Goal: Task Accomplishment & Management: Manage account settings

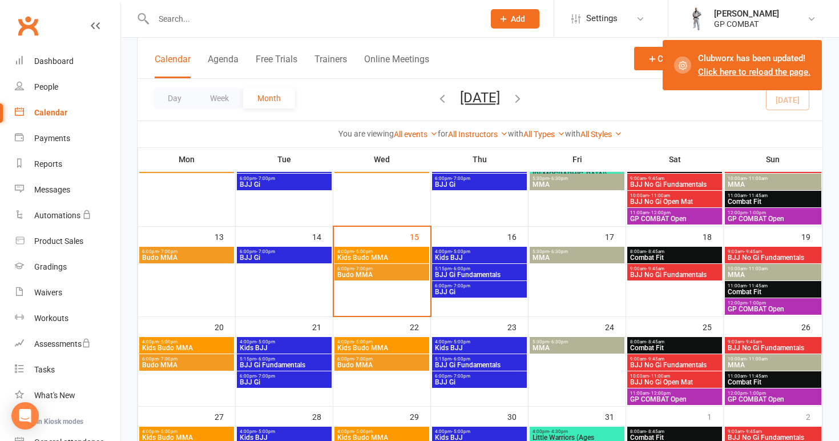
click at [750, 73] on link "Click here to reload the page." at bounding box center [754, 72] width 112 height 10
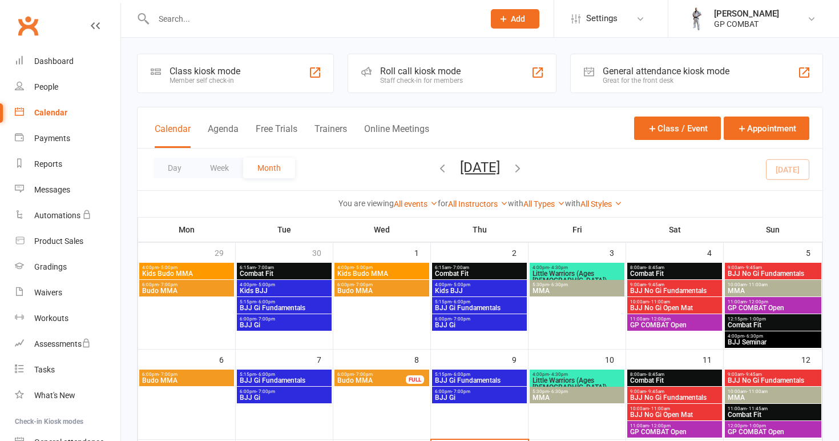
scroll to position [213, 0]
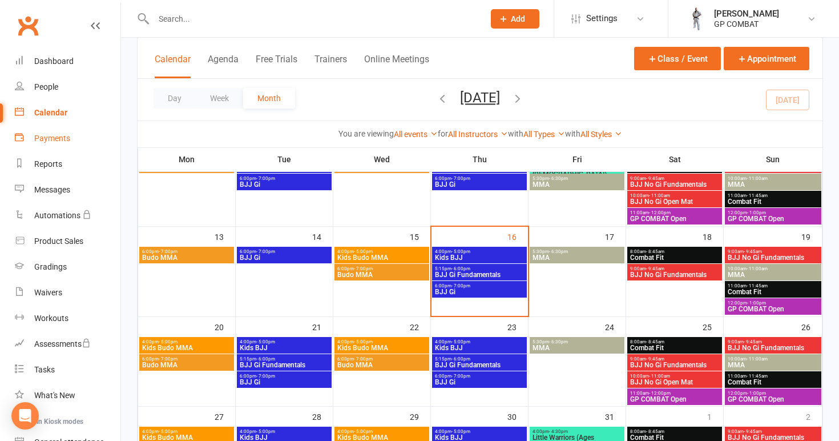
click at [62, 138] on div "Payments" at bounding box center [52, 138] width 36 height 9
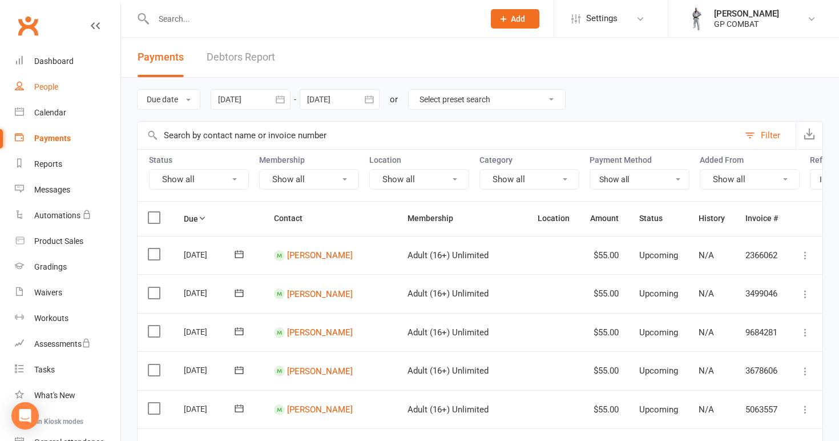
click at [63, 90] on link "People" at bounding box center [68, 87] width 106 height 26
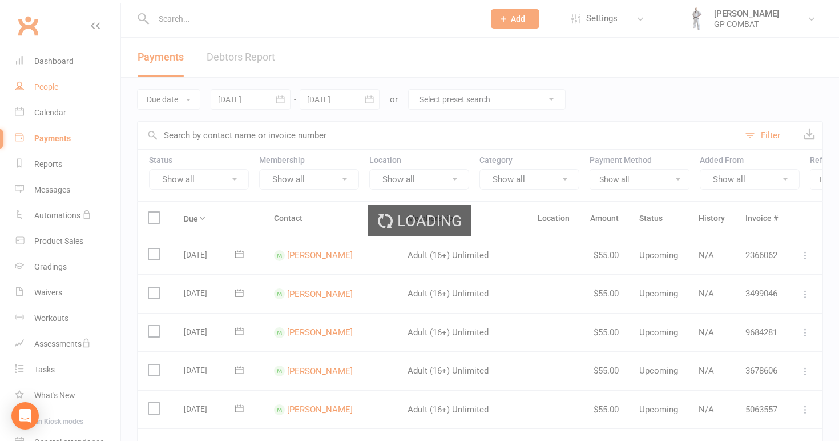
select select "100"
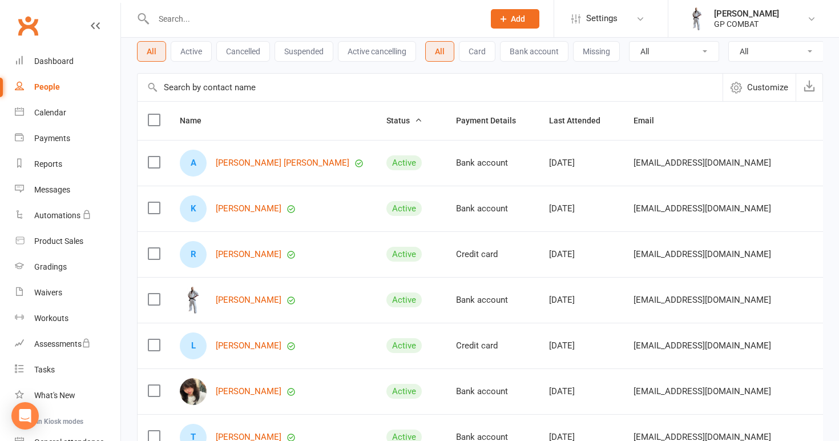
scroll to position [85, 0]
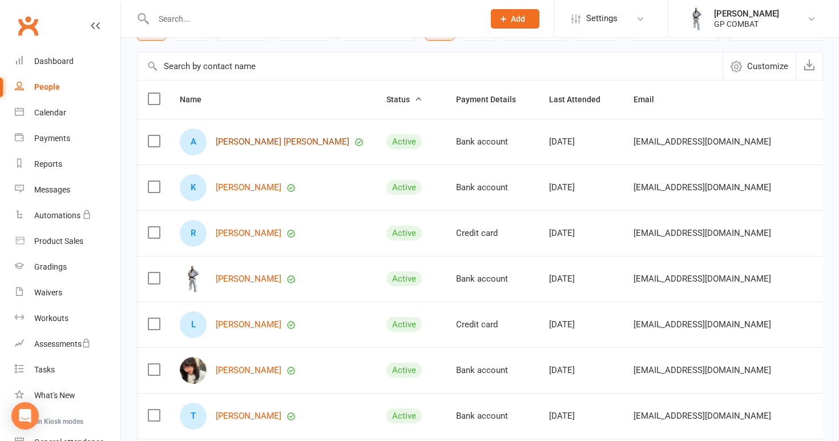
click at [248, 143] on link "[PERSON_NAME] [PERSON_NAME]" at bounding box center [283, 142] width 134 height 10
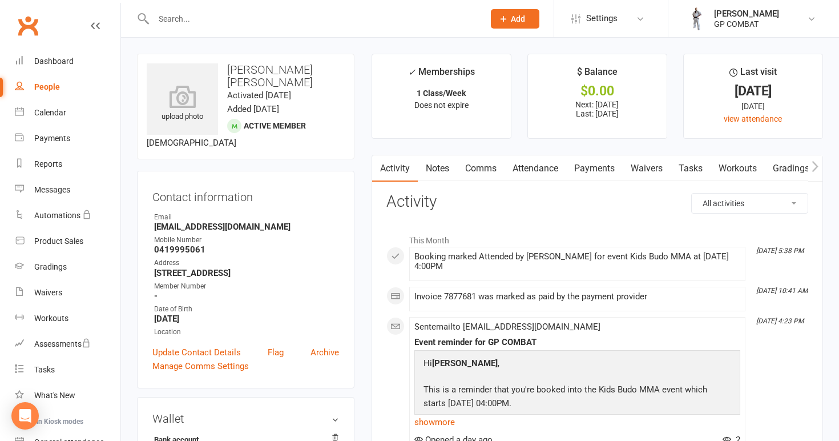
click at [587, 164] on link "Payments" at bounding box center [594, 168] width 56 height 26
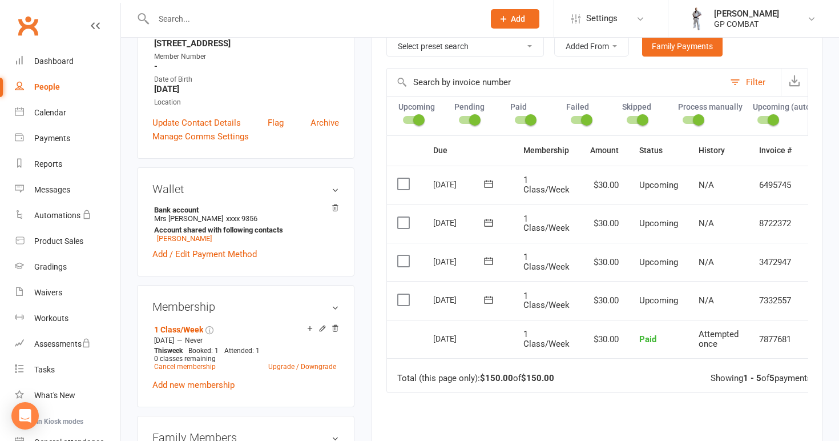
scroll to position [230, 0]
click at [55, 90] on div "People" at bounding box center [47, 86] width 26 height 9
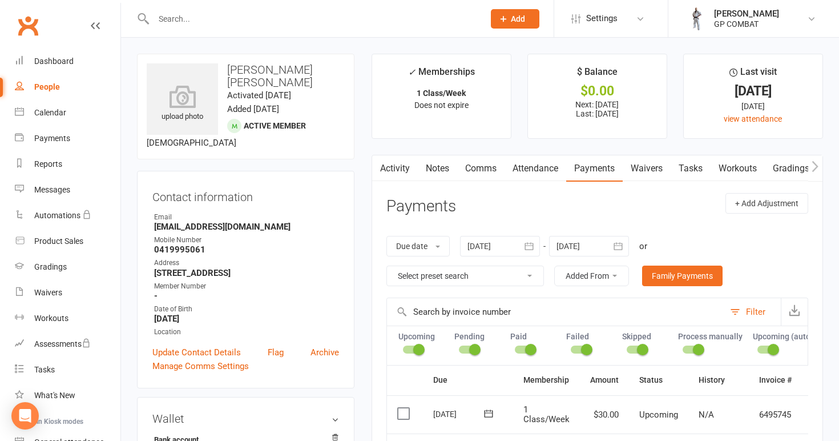
select select "100"
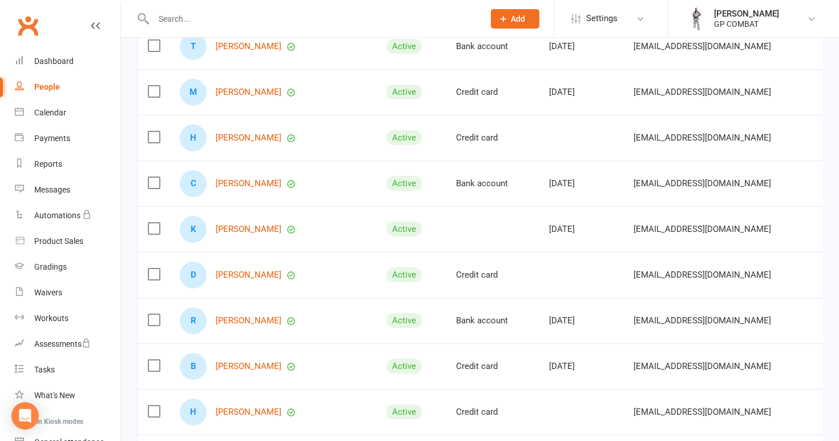
scroll to position [458, 0]
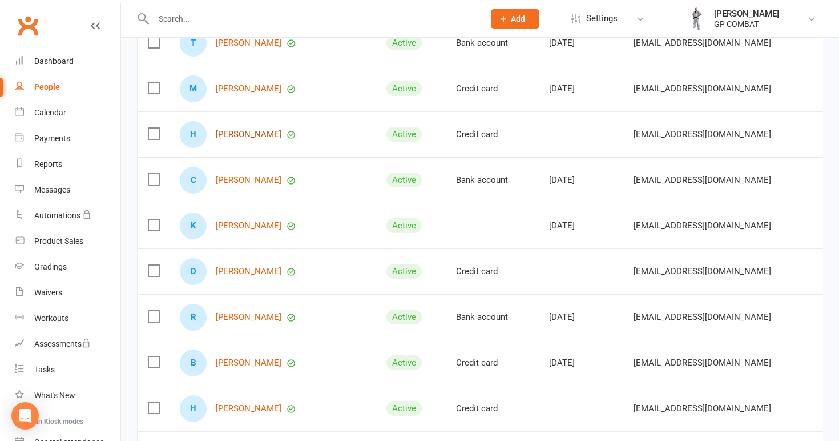
click at [247, 135] on link "[PERSON_NAME]" at bounding box center [249, 135] width 66 height 10
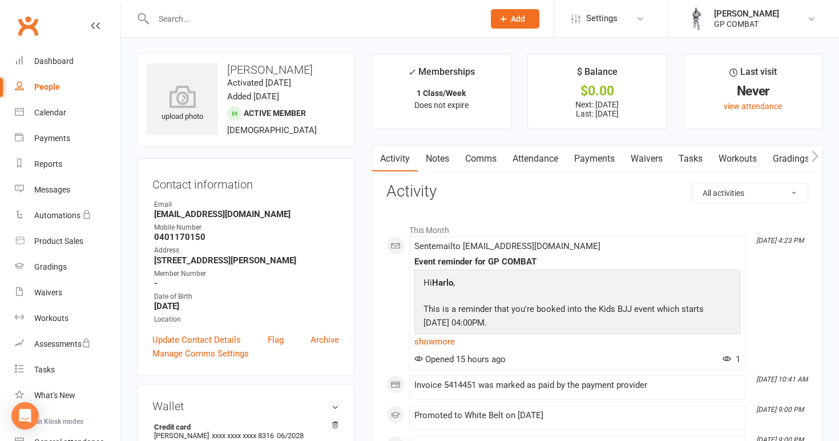
click at [599, 161] on link "Payments" at bounding box center [594, 159] width 56 height 26
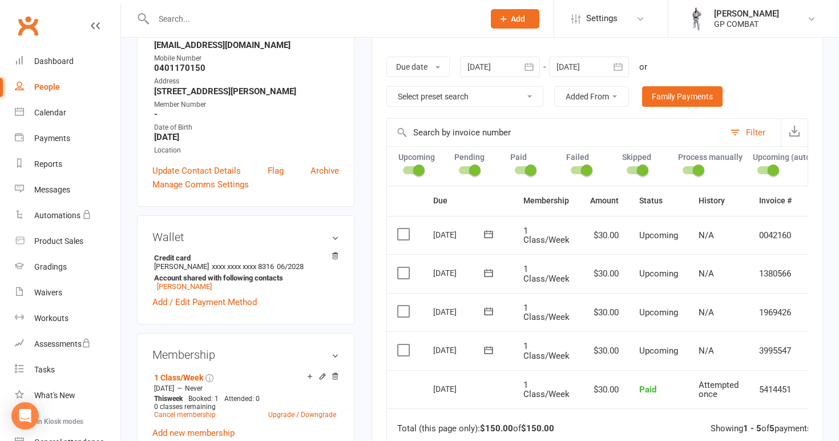
scroll to position [173, 0]
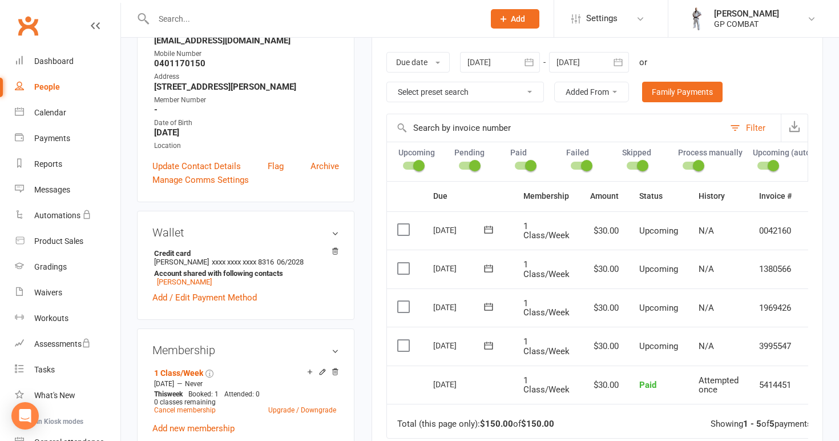
click at [76, 84] on link "People" at bounding box center [68, 87] width 106 height 26
select select "100"
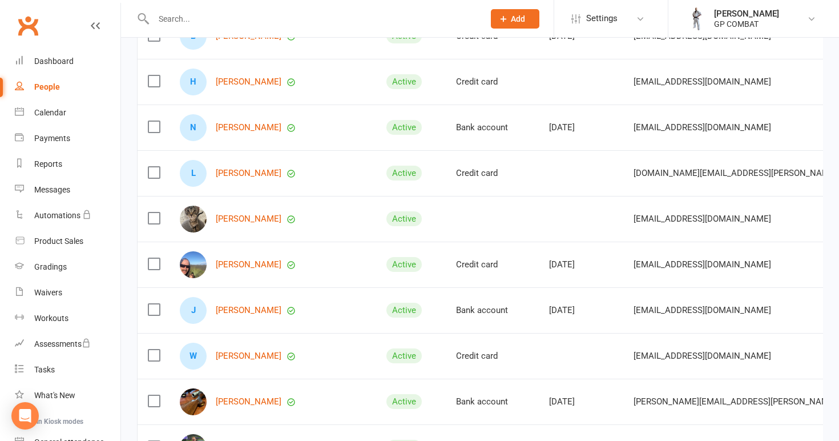
scroll to position [792, 0]
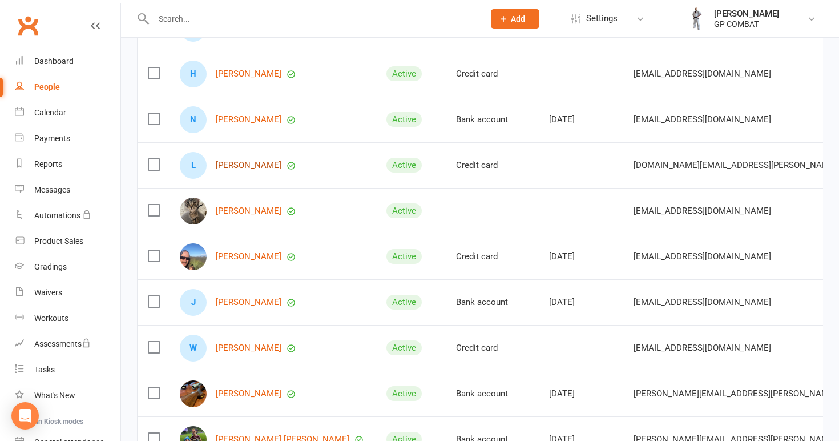
click at [236, 165] on link "[PERSON_NAME]" at bounding box center [249, 165] width 66 height 10
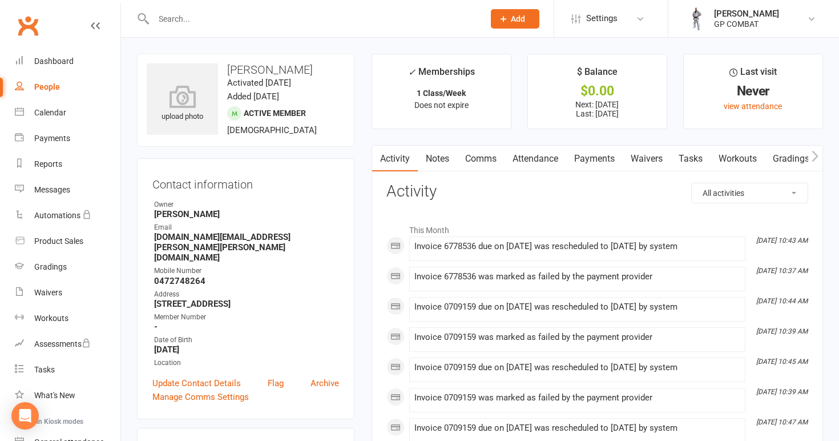
click at [591, 159] on link "Payments" at bounding box center [594, 159] width 56 height 26
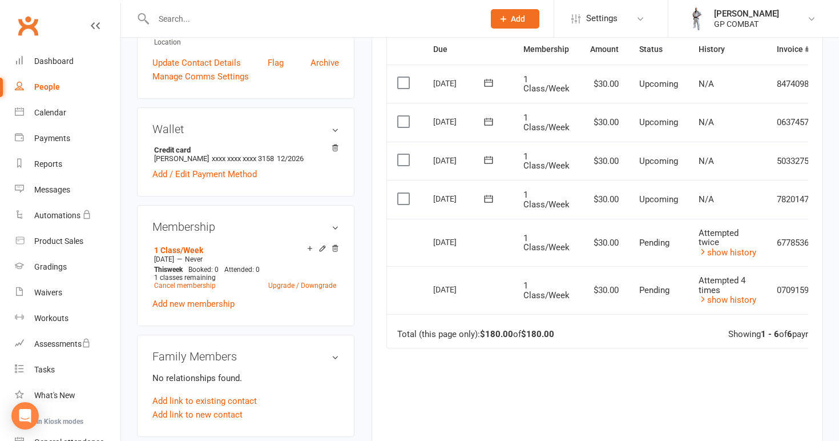
scroll to position [322, 0]
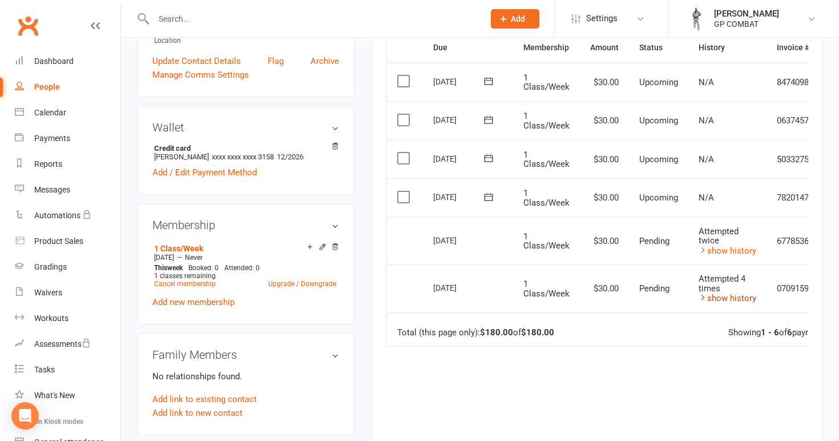
click at [730, 293] on link "show history" at bounding box center [728, 298] width 58 height 10
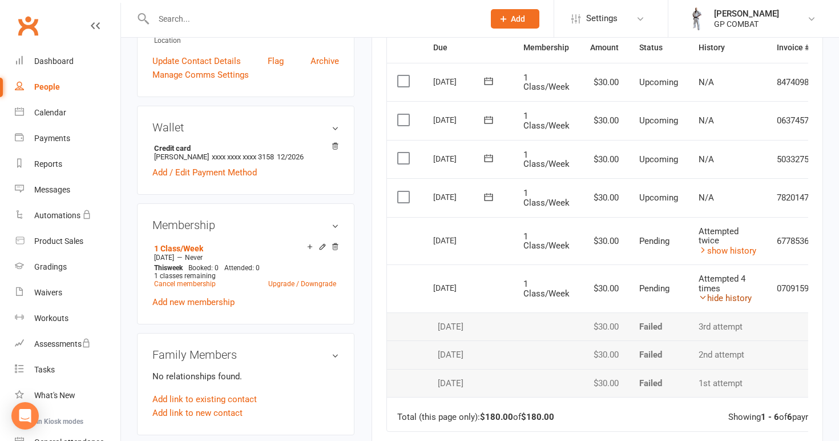
click at [726, 293] on link "hide history" at bounding box center [725, 298] width 53 height 10
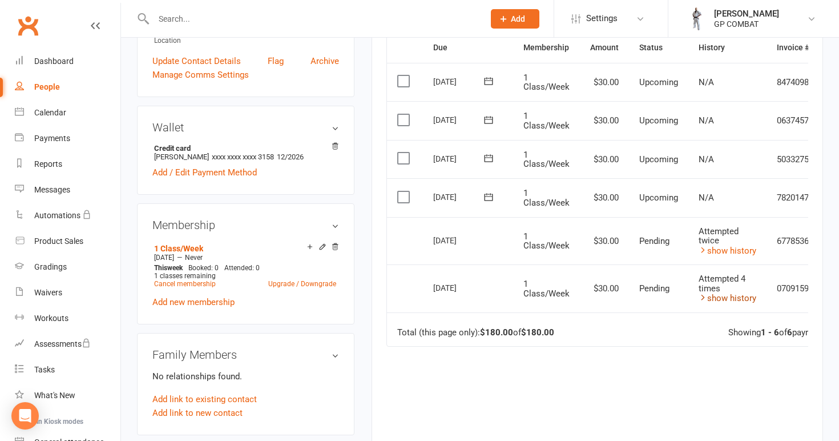
click at [726, 293] on link "show history" at bounding box center [728, 298] width 58 height 10
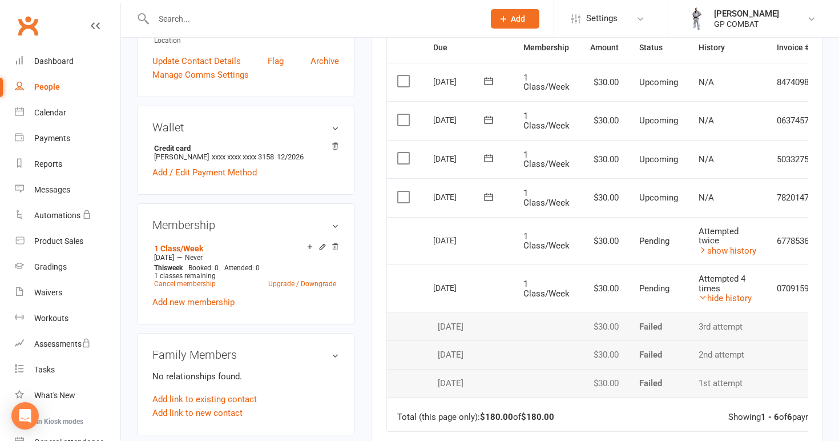
click at [88, 88] on link "People" at bounding box center [68, 87] width 106 height 26
select select "100"
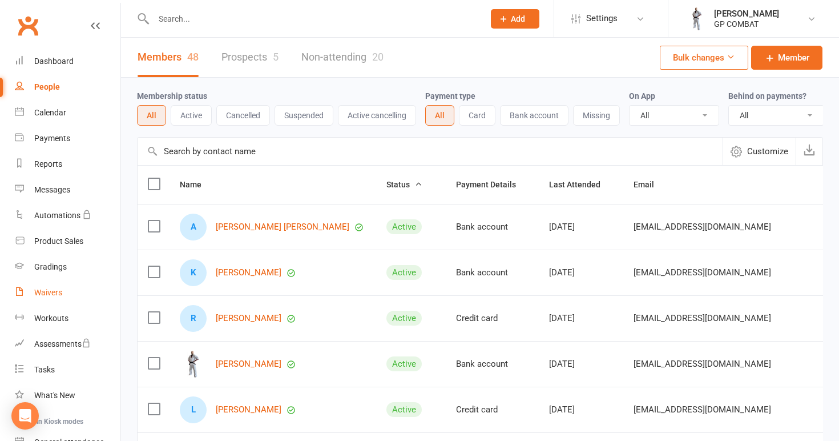
click at [66, 297] on link "Waivers" at bounding box center [68, 293] width 106 height 26
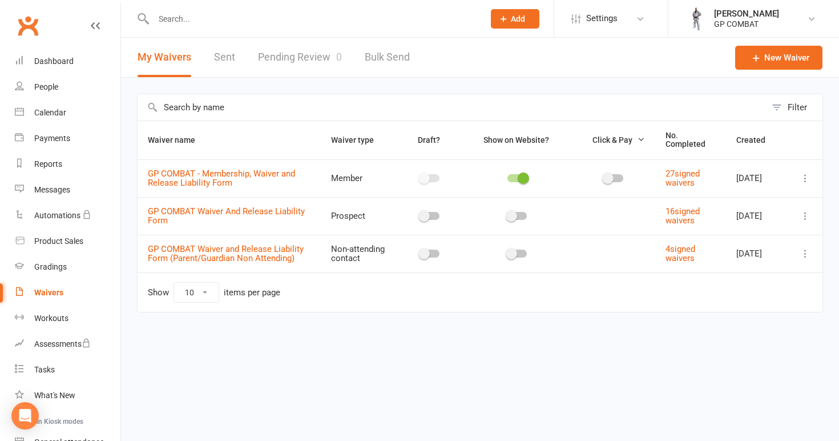
click at [301, 55] on link "Pending Review 0" at bounding box center [300, 57] width 84 height 39
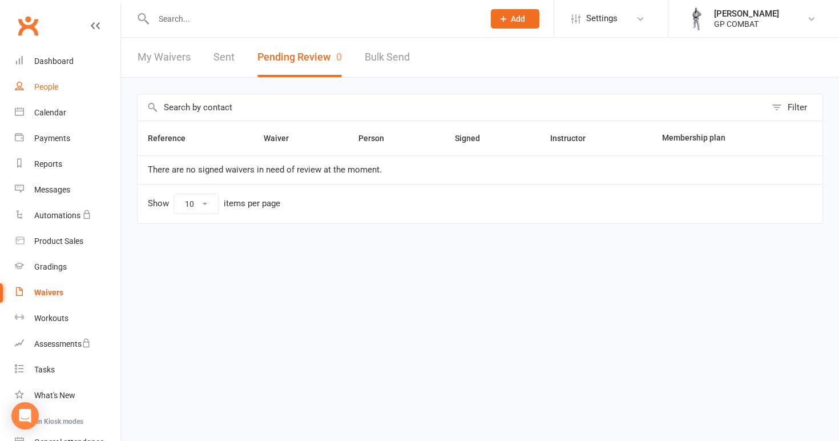
click at [67, 91] on link "People" at bounding box center [68, 87] width 106 height 26
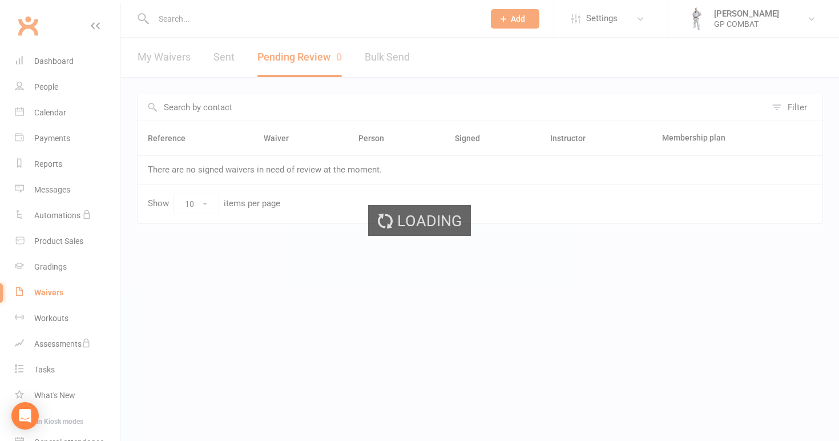
select select "100"
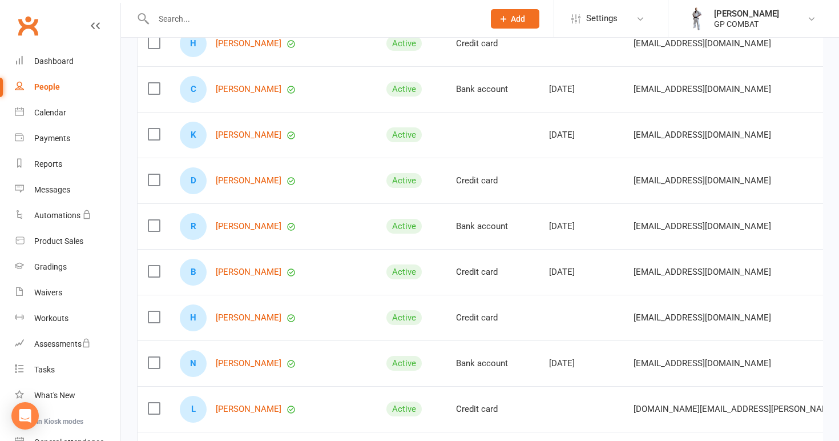
scroll to position [551, 0]
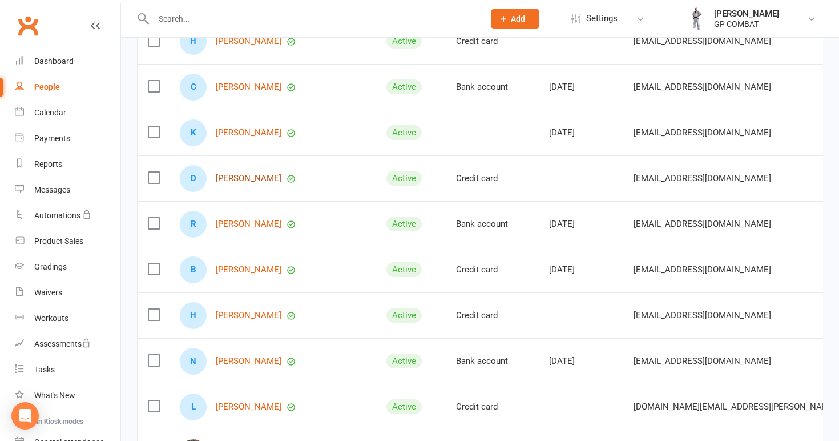
click at [249, 177] on link "[PERSON_NAME]" at bounding box center [249, 178] width 66 height 10
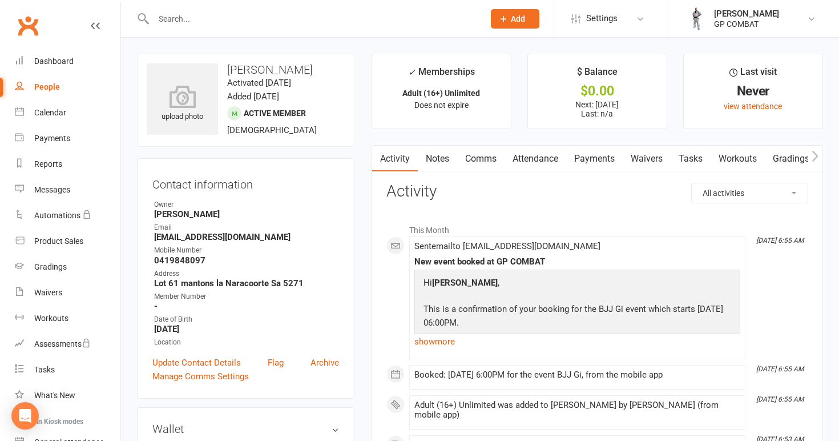
click at [655, 164] on link "Waivers" at bounding box center [647, 159] width 48 height 26
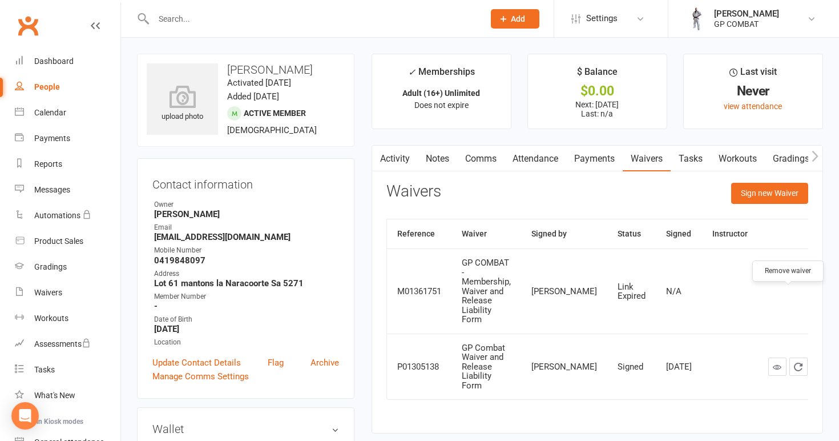
click at [814, 296] on icon "button" at bounding box center [819, 291] width 10 height 10
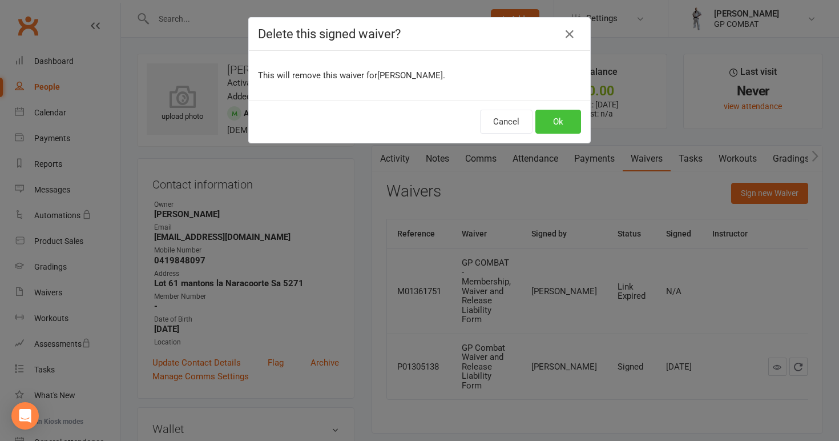
click at [567, 128] on button "Ok" at bounding box center [558, 122] width 46 height 24
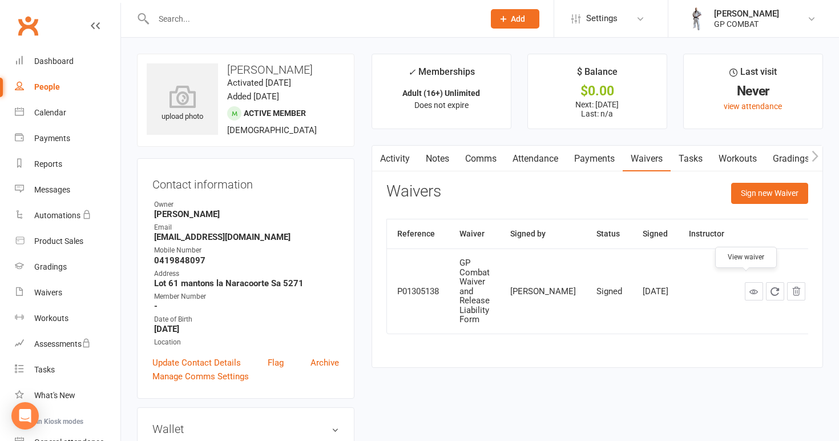
click at [749, 287] on icon at bounding box center [753, 291] width 9 height 9
click at [595, 158] on link "Payments" at bounding box center [594, 159] width 56 height 26
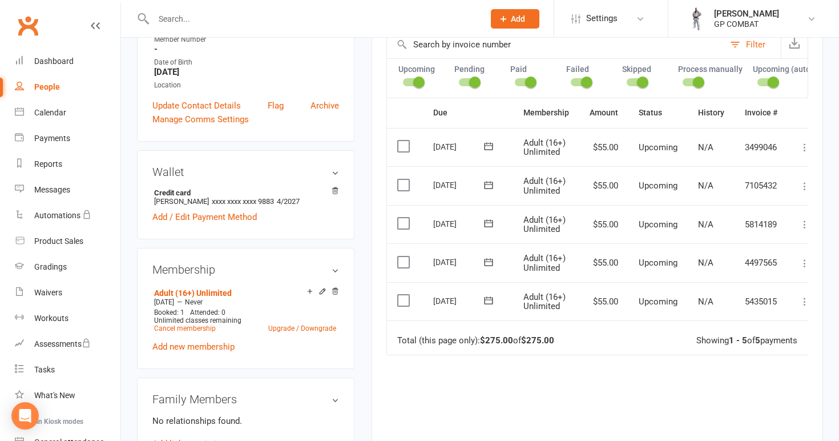
scroll to position [250, 0]
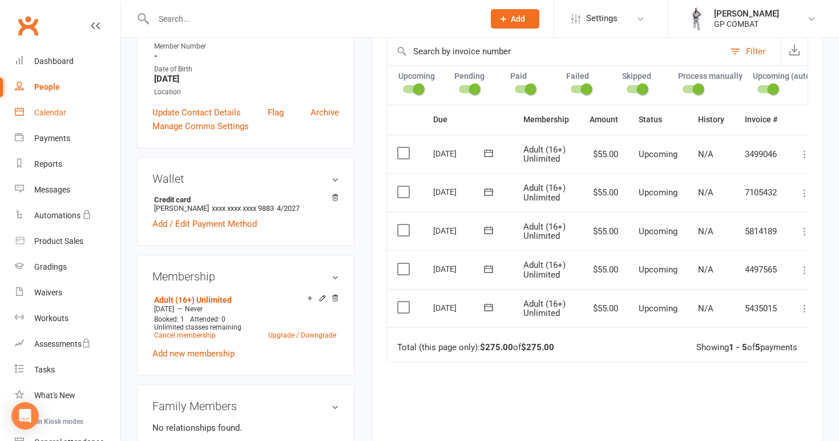
click at [65, 111] on div "Calendar" at bounding box center [50, 112] width 32 height 9
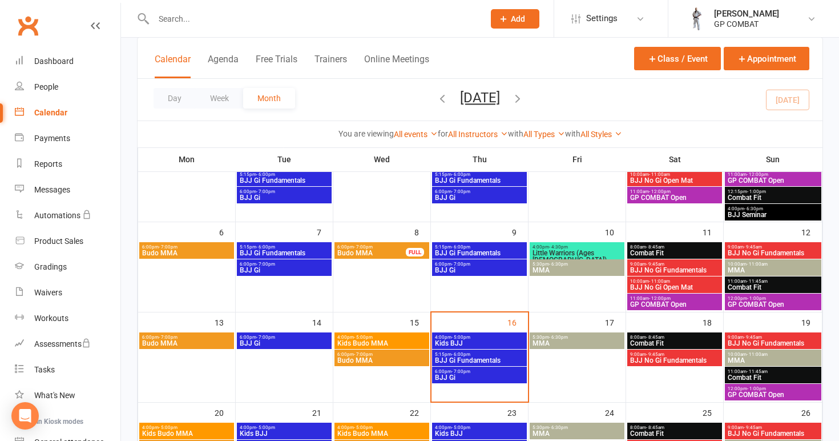
scroll to position [162, 0]
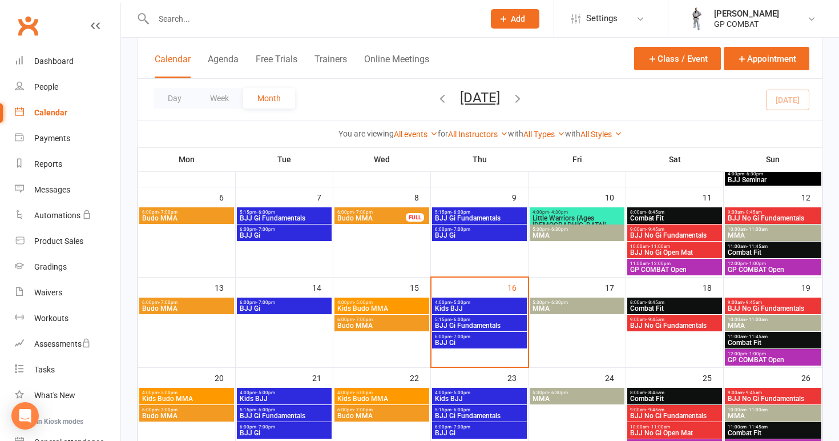
click at [474, 303] on span "4:00pm - 5:00pm" at bounding box center [479, 302] width 90 height 5
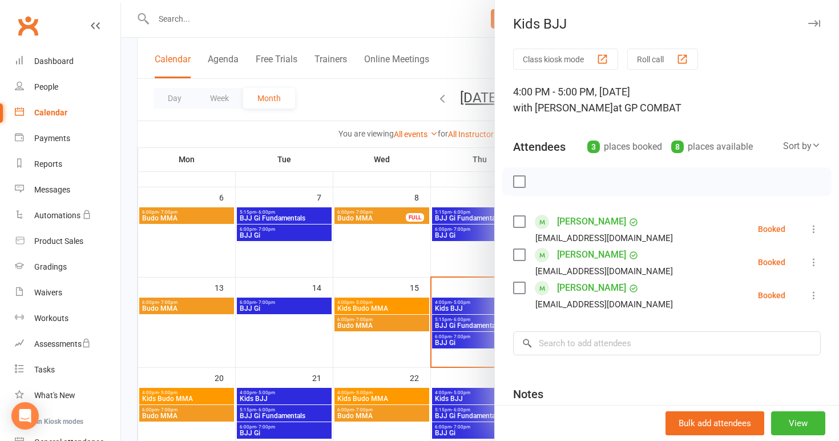
click at [406, 350] on div at bounding box center [480, 220] width 718 height 441
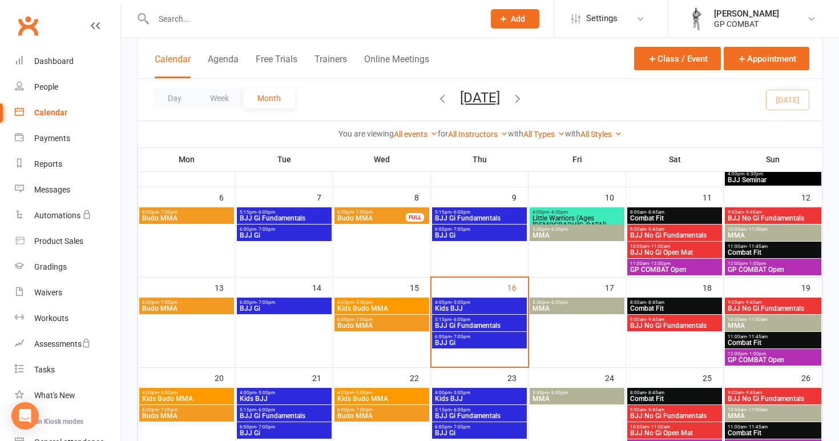
click at [473, 322] on span "BJJ Gi Fundamentals" at bounding box center [479, 325] width 90 height 7
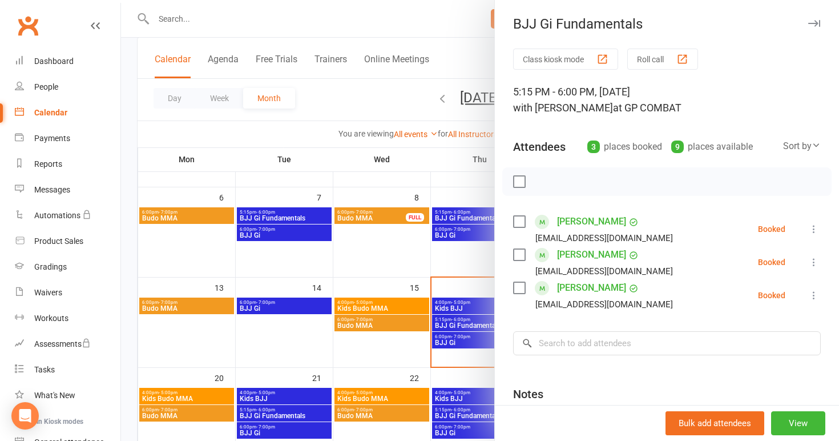
click at [376, 360] on div at bounding box center [480, 220] width 718 height 441
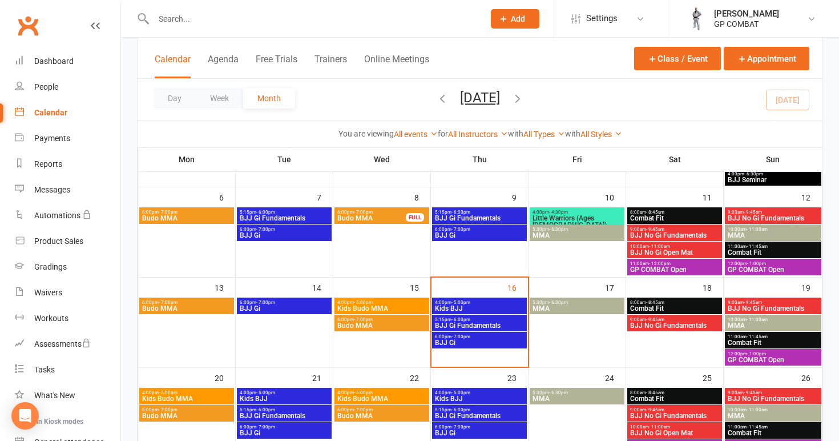
click at [465, 334] on span "- 7:00pm" at bounding box center [460, 336] width 19 height 5
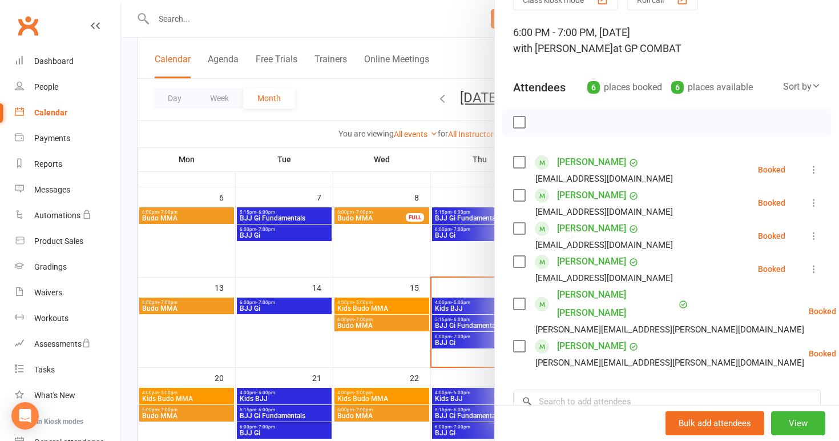
scroll to position [53, 0]
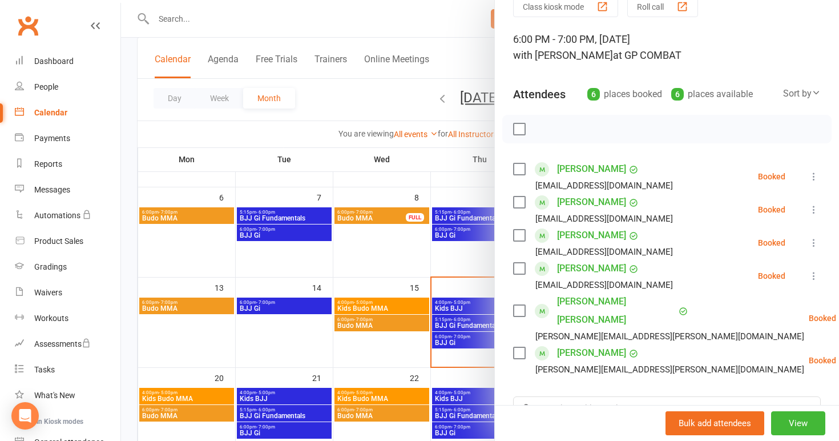
click at [409, 267] on div at bounding box center [480, 220] width 718 height 441
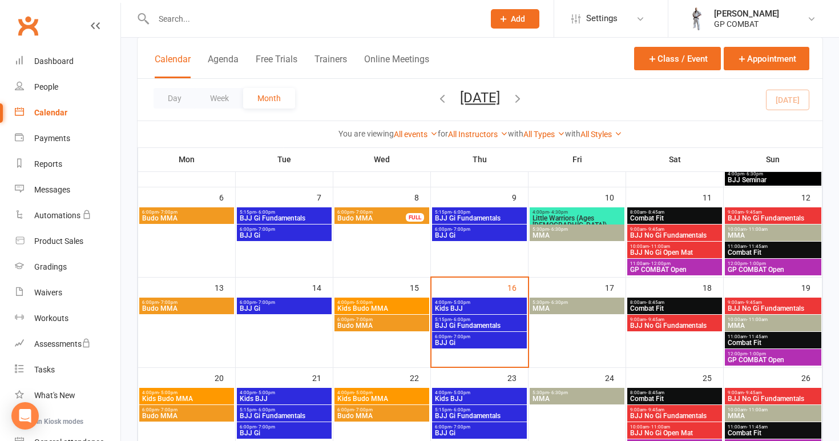
click at [583, 300] on span "5:30pm - 6:30pm" at bounding box center [577, 302] width 90 height 5
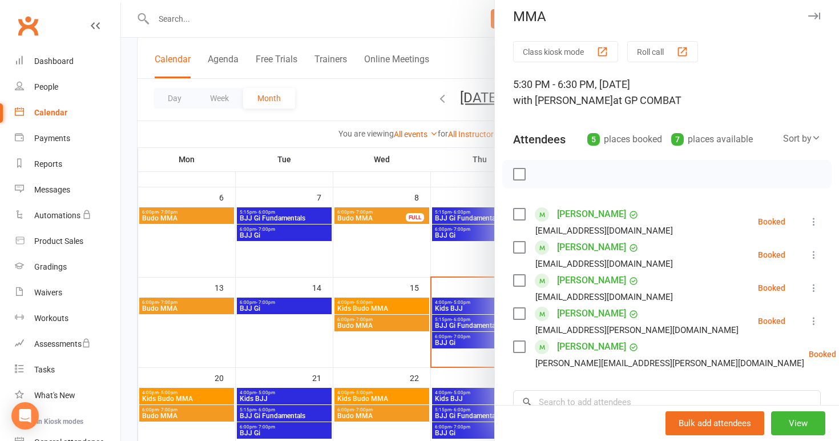
scroll to position [14, 0]
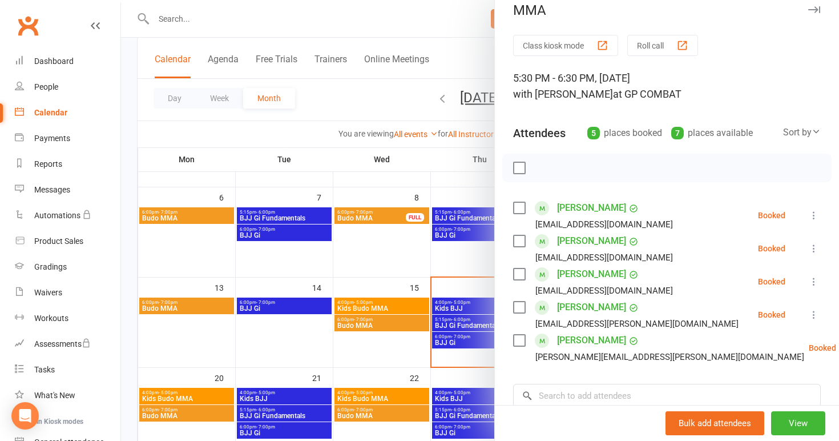
click at [399, 362] on div at bounding box center [480, 220] width 718 height 441
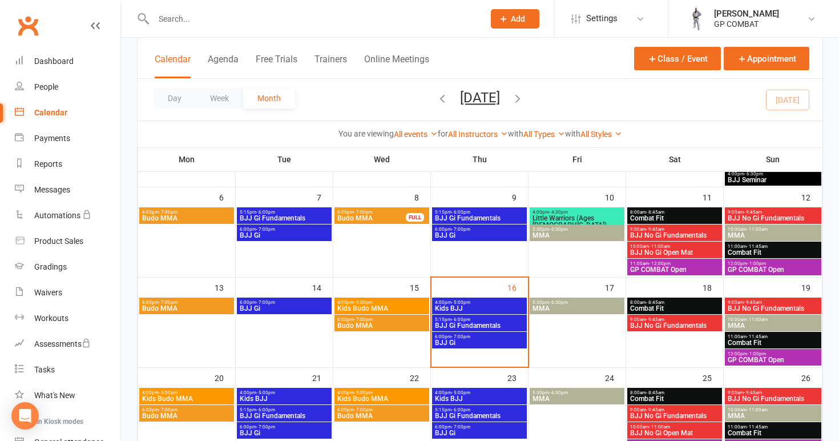
click at [650, 305] on span "Combat Fit" at bounding box center [674, 308] width 90 height 7
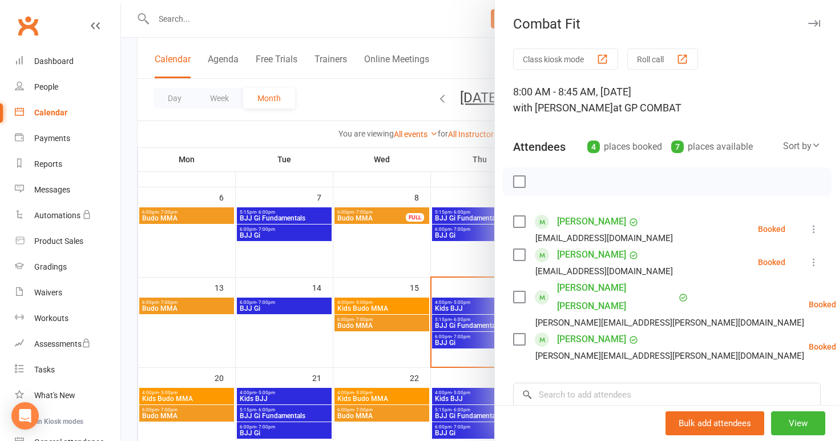
click at [403, 347] on div at bounding box center [480, 220] width 718 height 441
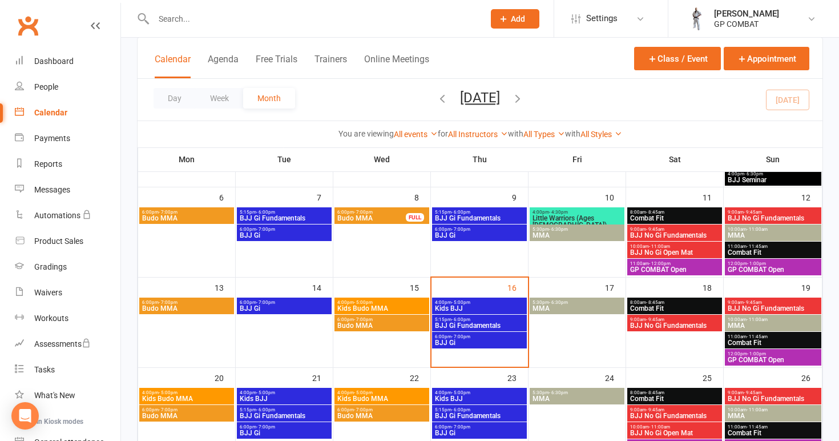
click at [674, 324] on span "BJJ No Gi Fundamentals" at bounding box center [674, 325] width 90 height 7
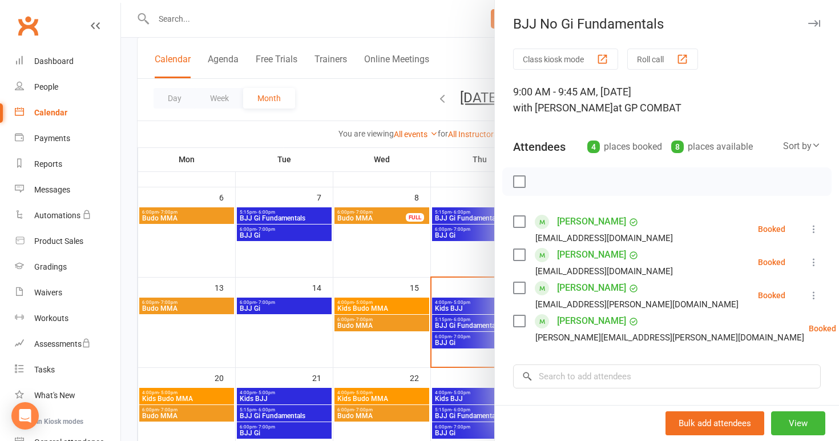
click at [454, 334] on div at bounding box center [480, 220] width 718 height 441
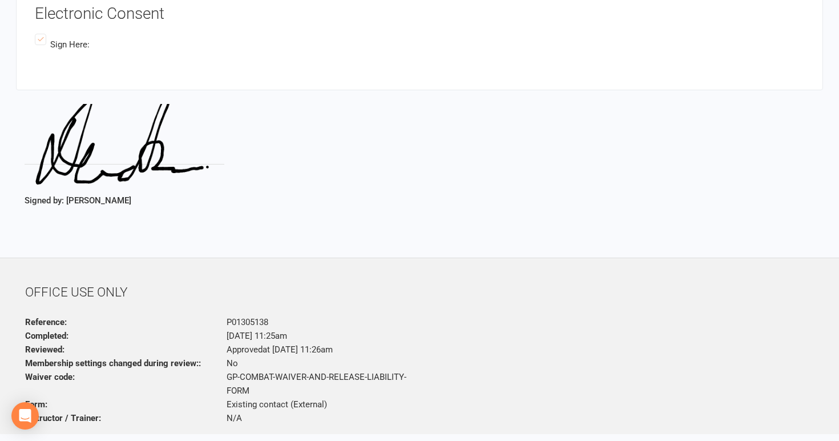
scroll to position [1175, 0]
